Goal: Transaction & Acquisition: Obtain resource

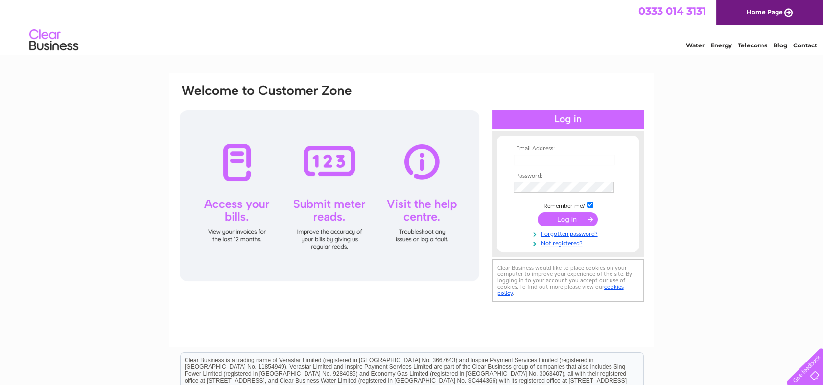
type input "novaoffice01@gmail.com"
click at [580, 215] on input "submit" at bounding box center [567, 219] width 60 height 14
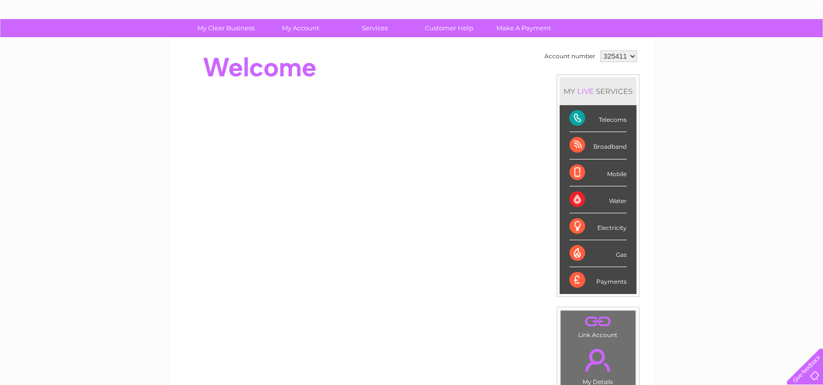
scroll to position [109, 0]
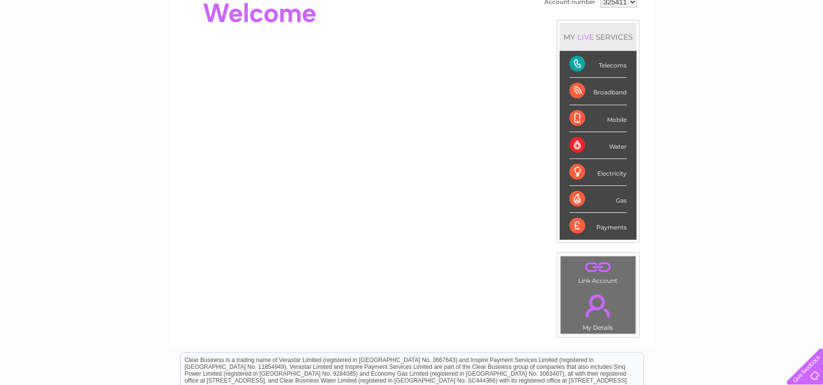
click at [606, 324] on td ". My Details" at bounding box center [598, 310] width 76 height 48
click at [601, 307] on link "." at bounding box center [598, 306] width 70 height 34
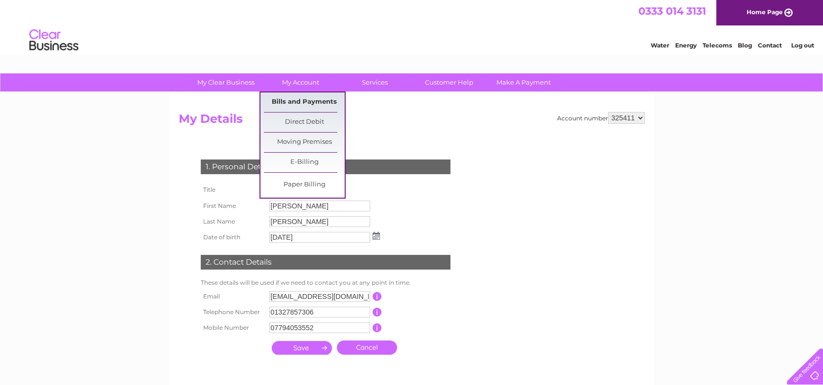
click at [318, 102] on link "Bills and Payments" at bounding box center [304, 103] width 81 height 20
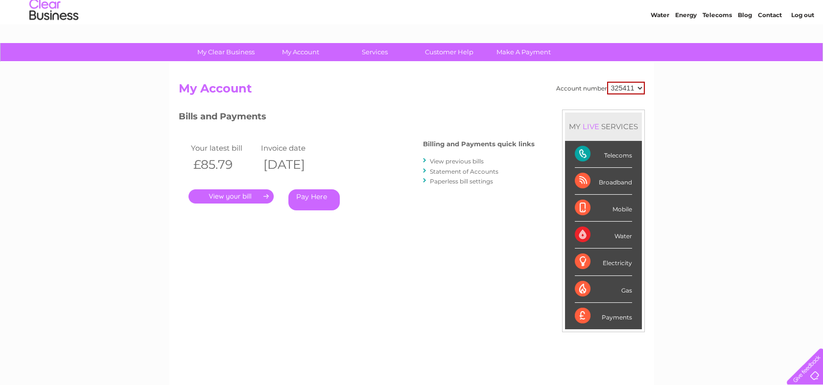
scroll to position [54, 0]
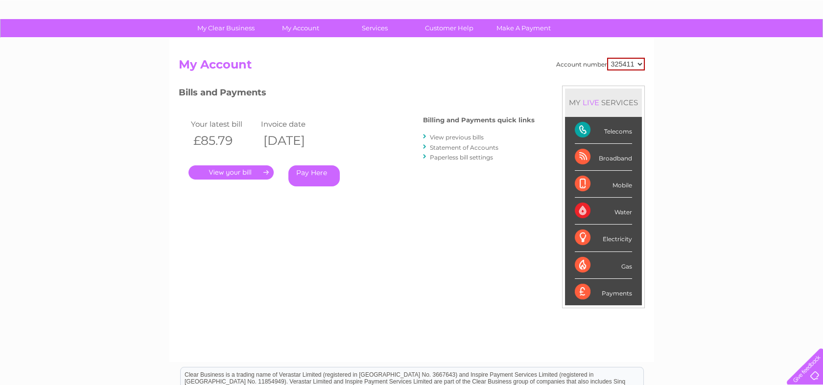
click at [217, 175] on link "." at bounding box center [230, 172] width 85 height 14
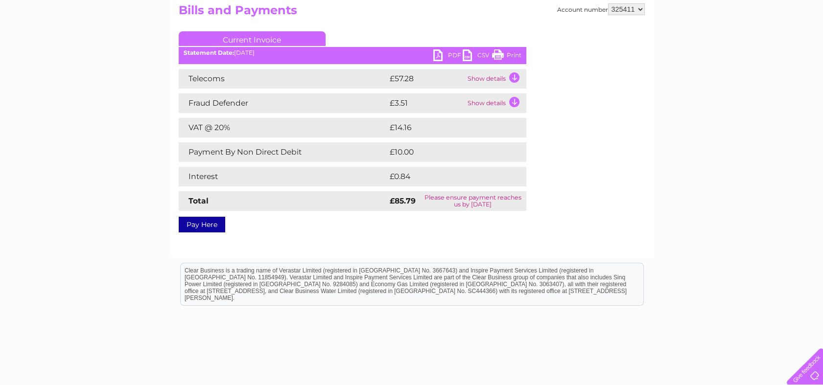
scroll to position [54, 0]
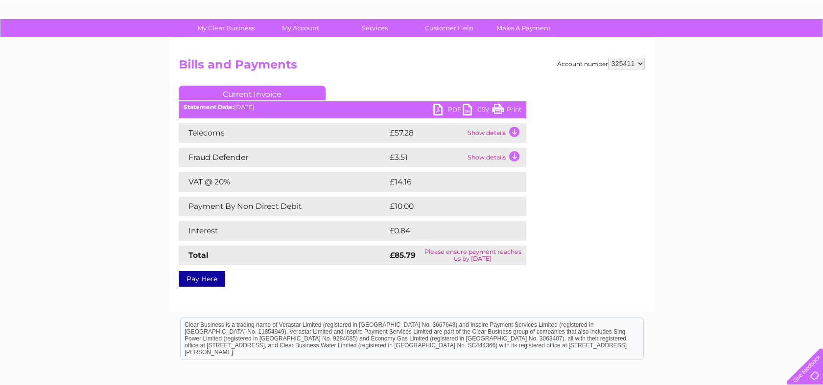
click at [448, 111] on link "PDF" at bounding box center [447, 111] width 29 height 14
click at [474, 114] on link "CSV" at bounding box center [477, 111] width 29 height 14
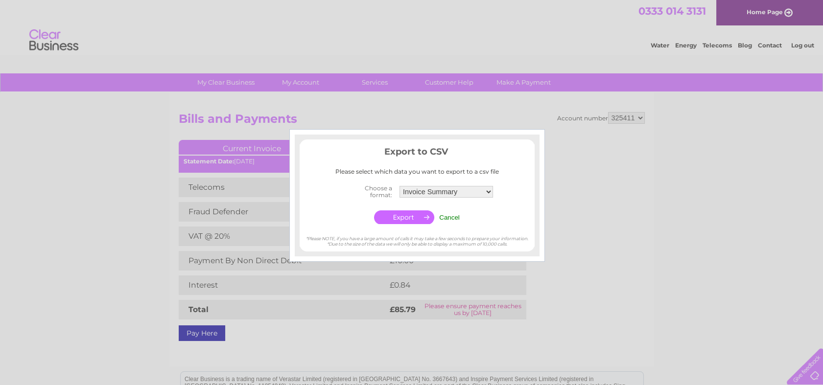
click at [408, 215] on input "button" at bounding box center [404, 217] width 60 height 14
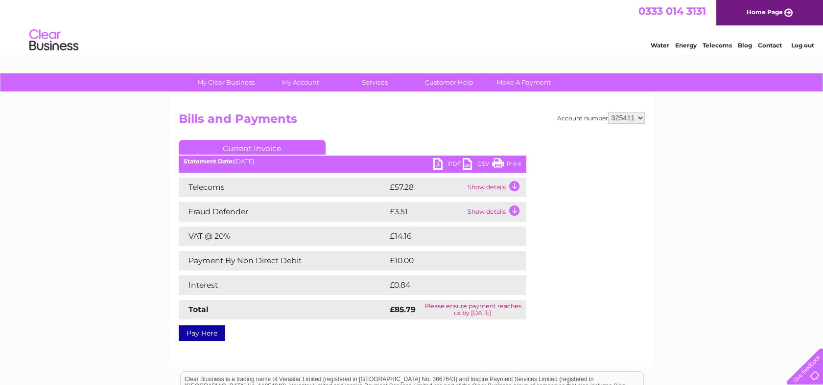
click at [442, 165] on link "PDF" at bounding box center [447, 165] width 29 height 14
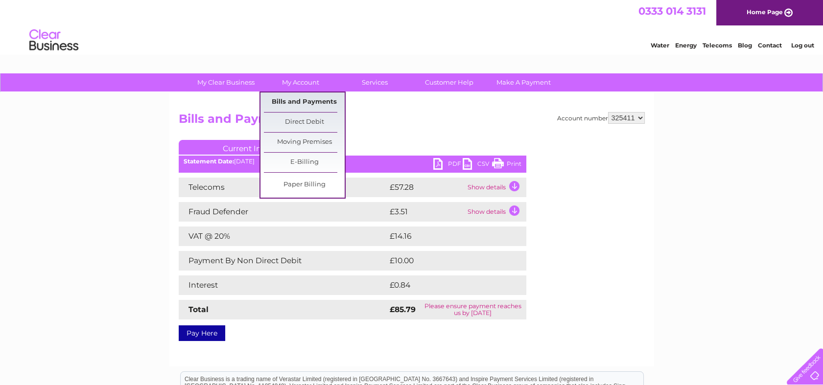
click at [302, 105] on link "Bills and Payments" at bounding box center [304, 103] width 81 height 20
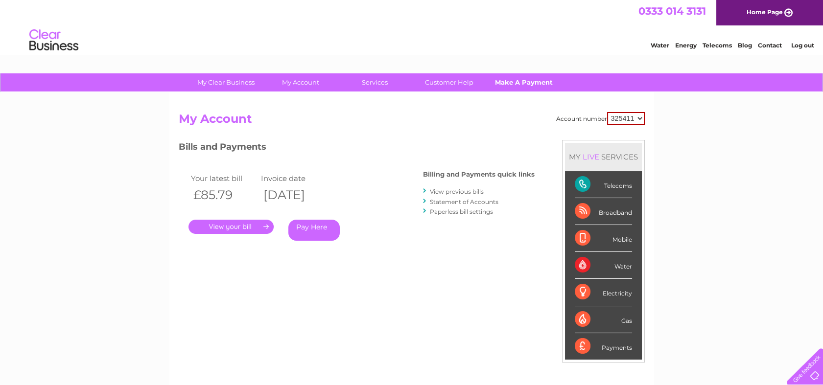
click at [497, 82] on link "Make A Payment" at bounding box center [523, 82] width 81 height 18
click at [477, 194] on link "View previous bills" at bounding box center [457, 191] width 54 height 7
click at [451, 191] on link "View previous bills" at bounding box center [457, 191] width 54 height 7
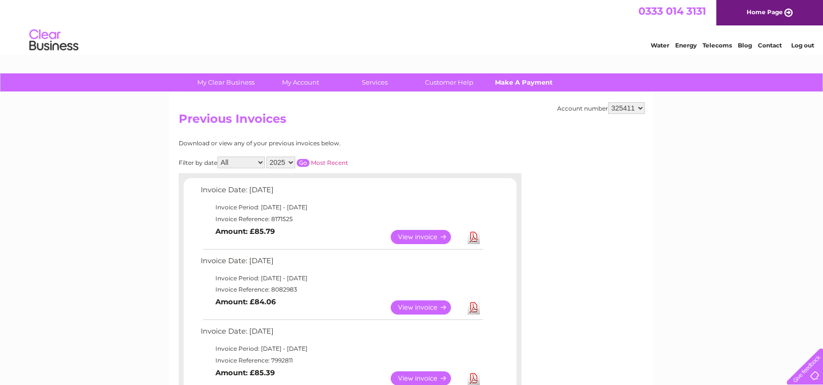
click at [504, 82] on link "Make A Payment" at bounding box center [523, 82] width 81 height 18
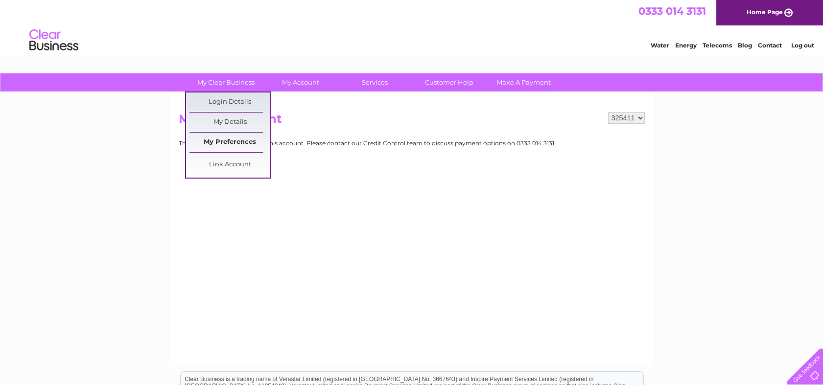
click at [239, 139] on link "My Preferences" at bounding box center [229, 143] width 81 height 20
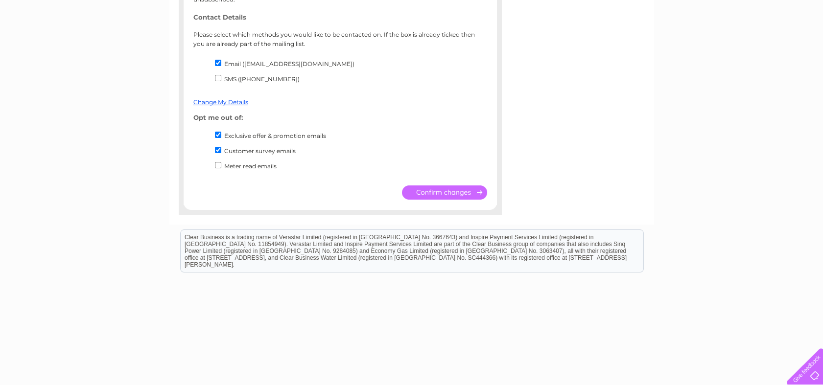
scroll to position [252, 0]
